Goal: Book appointment/travel/reservation

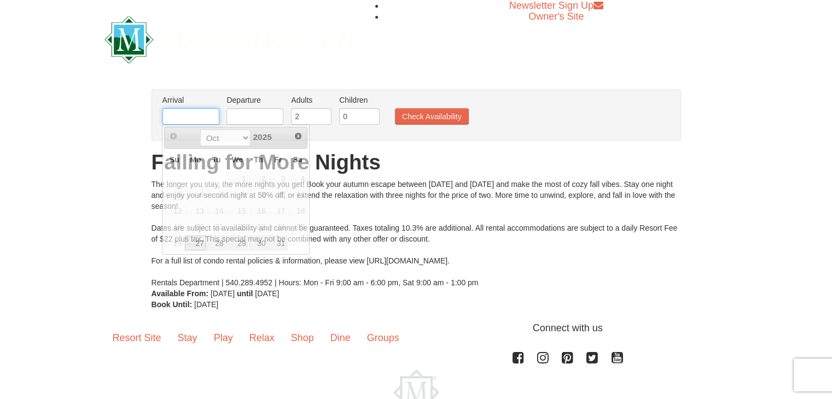
click at [186, 115] on input "text" at bounding box center [190, 116] width 57 height 16
click at [406, 174] on div "From: To: Adults: 2 Children: 0 Change Arrival Please format dates MM/DD/YYYY P…" at bounding box center [415, 200] width 529 height 220
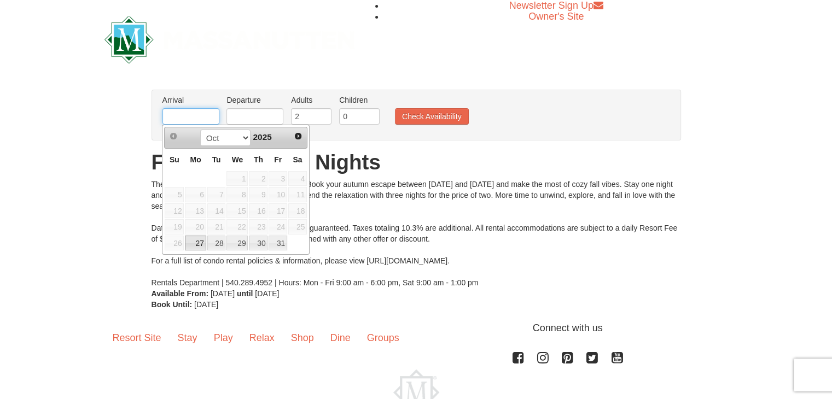
click at [195, 116] on input "text" at bounding box center [190, 116] width 57 height 16
click at [278, 144] on div "Oct Nov 2025" at bounding box center [235, 137] width 103 height 17
click at [242, 138] on select "Oct Nov" at bounding box center [225, 138] width 51 height 16
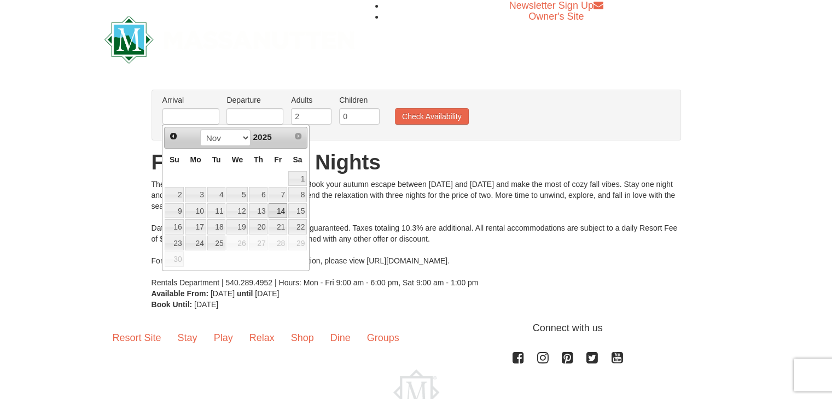
click at [280, 215] on link "14" at bounding box center [278, 210] width 19 height 15
type input "[DATE]"
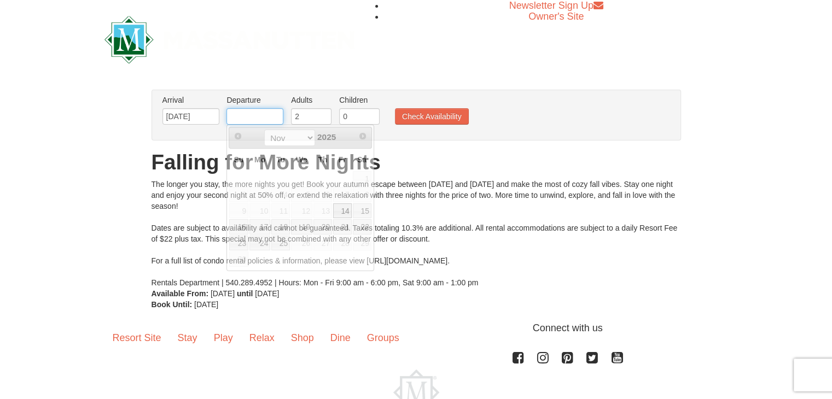
click at [247, 115] on input "text" at bounding box center [254, 116] width 57 height 16
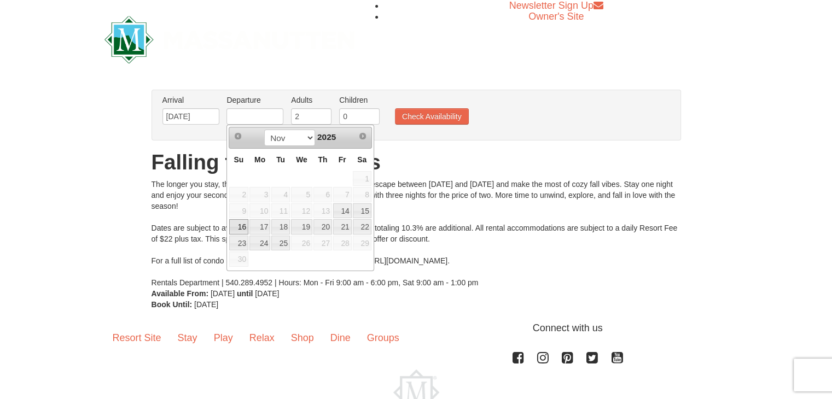
click at [236, 226] on link "16" at bounding box center [238, 226] width 19 height 15
type input "[DATE]"
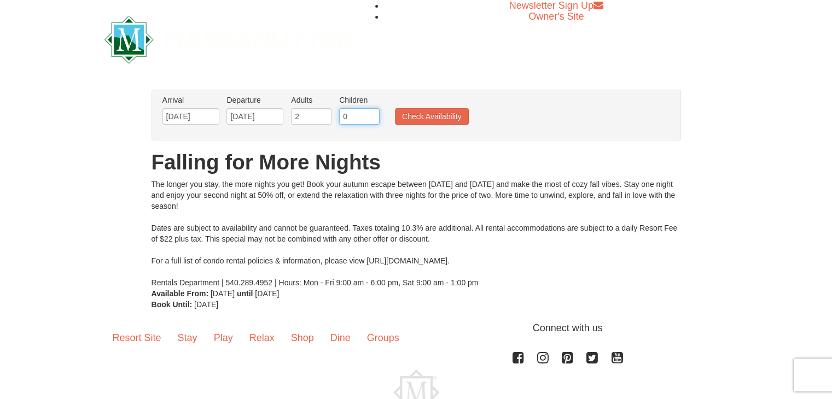
click at [359, 124] on input "0" at bounding box center [359, 116] width 40 height 16
type input "1"
click at [372, 112] on input "1" at bounding box center [359, 116] width 40 height 16
click at [412, 118] on button "Check Availability" at bounding box center [432, 116] width 74 height 16
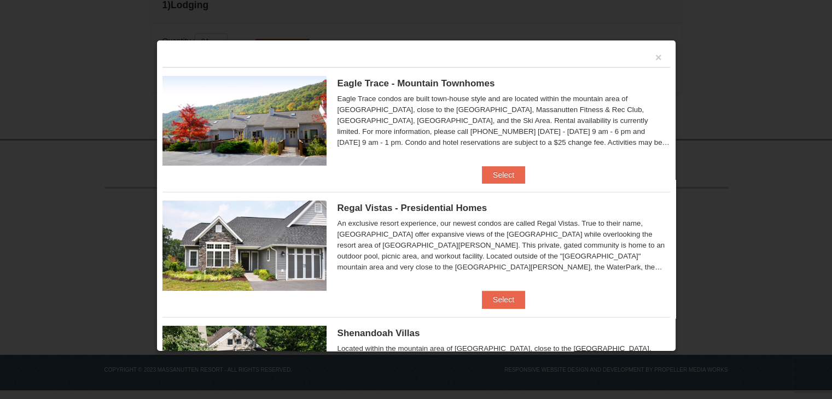
scroll to position [315, 0]
click at [446, 293] on li "Regal Vistas - Presidential Homes Regal Vistas Two Bedroom Presidential Home wi…" at bounding box center [415, 250] width 507 height 116
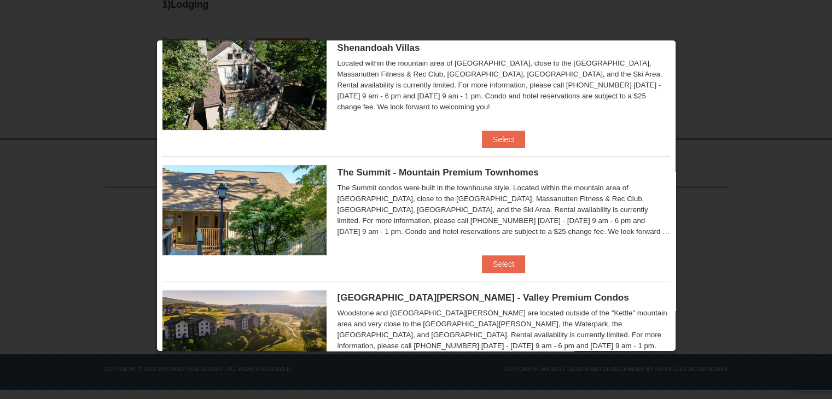
scroll to position [284, 0]
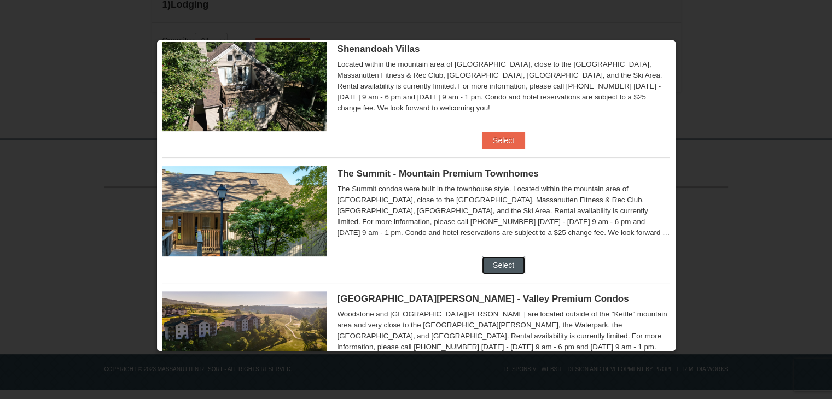
click at [501, 261] on button "Select" at bounding box center [503, 264] width 43 height 17
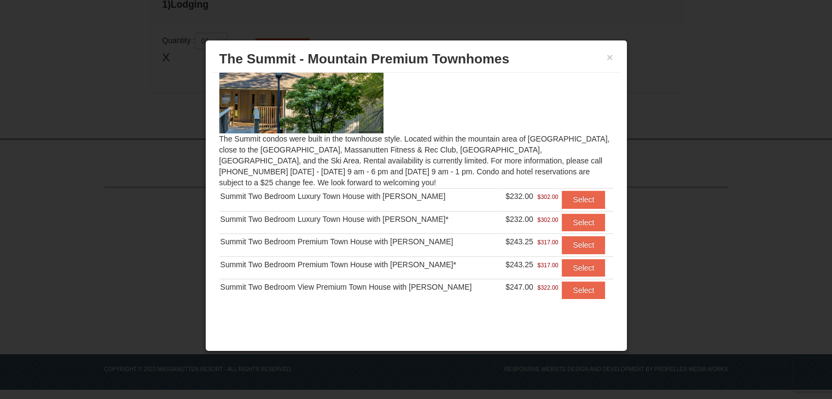
scroll to position [43, 0]
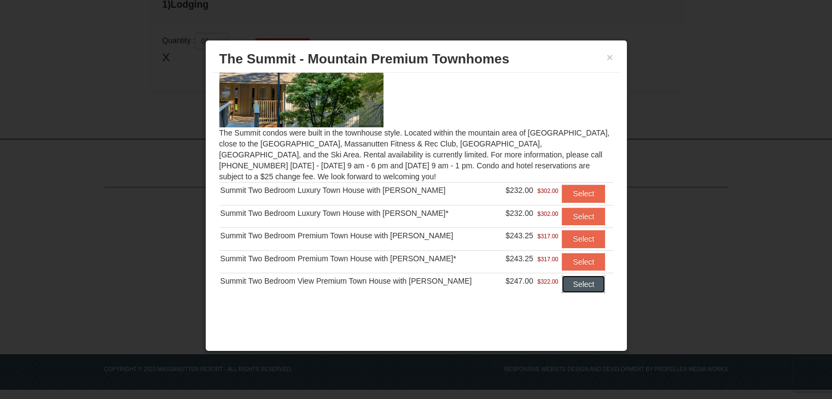
click at [566, 287] on button "Select" at bounding box center [583, 284] width 43 height 17
